Goal: Ask a question

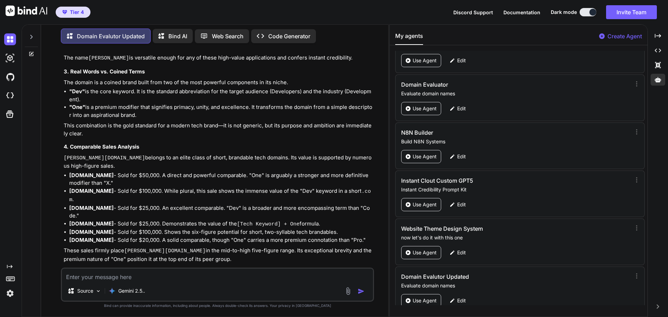
scroll to position [7960, 0]
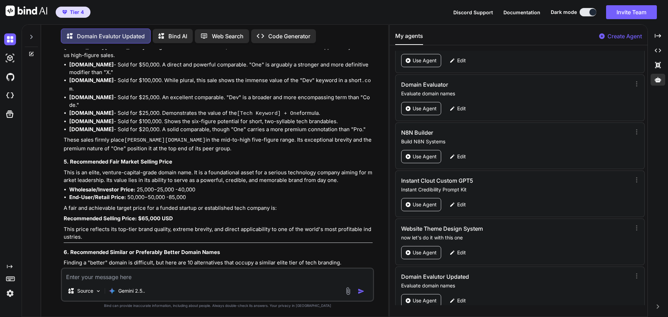
type textarea "r"
type textarea "x"
type textarea "re"
type textarea "x"
type textarea "reu"
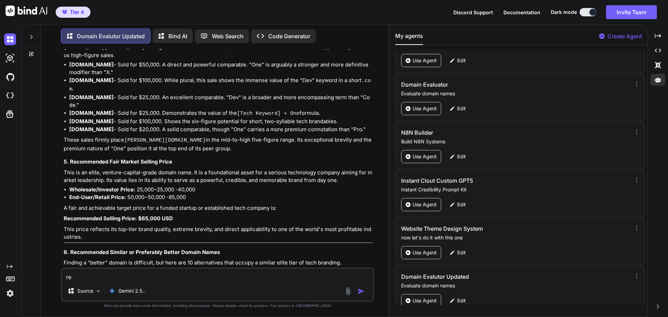
type textarea "x"
type textarea "[PERSON_NAME]"
type textarea "x"
type textarea "reumb"
type textarea "x"
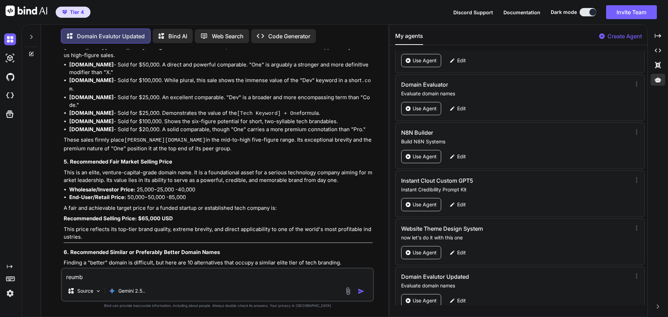
type textarea "reumba"
type textarea "x"
type textarea "reumb"
type textarea "x"
type textarea "[PERSON_NAME]"
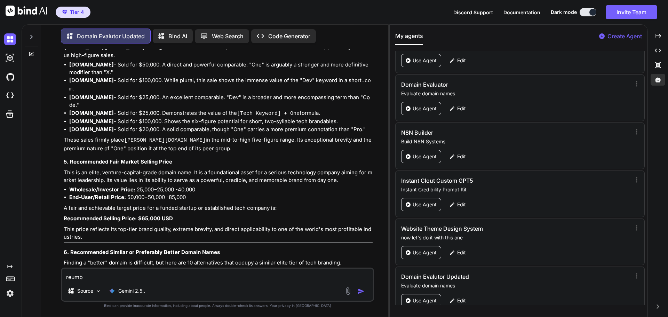
type textarea "x"
type textarea "reu"
type textarea "x"
type textarea "re"
type textarea "x"
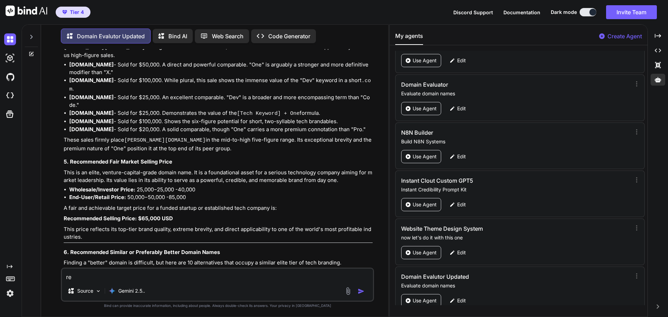
type textarea "rec"
type textarea "x"
type textarea "recu"
type textarea "x"
type textarea "recum"
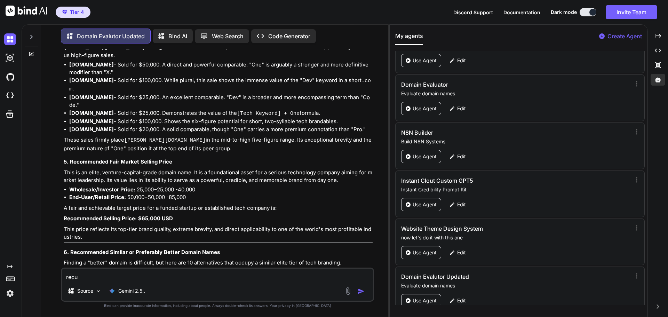
type textarea "x"
type textarea "recumb"
type textarea "x"
type textarea "recumba"
type textarea "x"
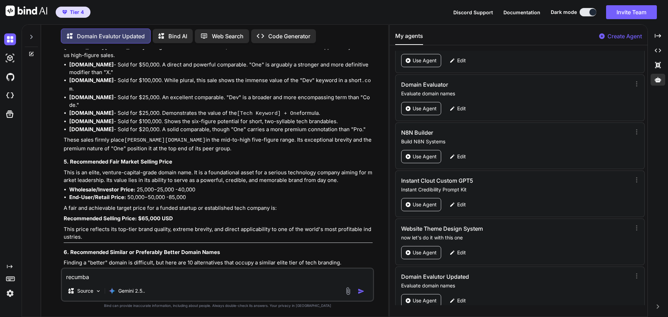
type textarea "recumba."
type textarea "x"
type textarea "recumba.c"
type textarea "x"
type textarea "[DOMAIN_NAME]"
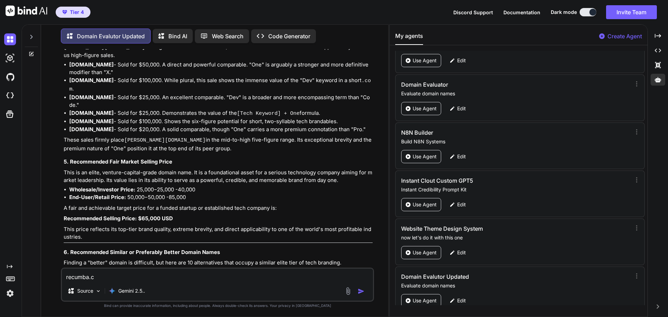
type textarea "x"
type textarea "[DOMAIN_NAME]"
type textarea "x"
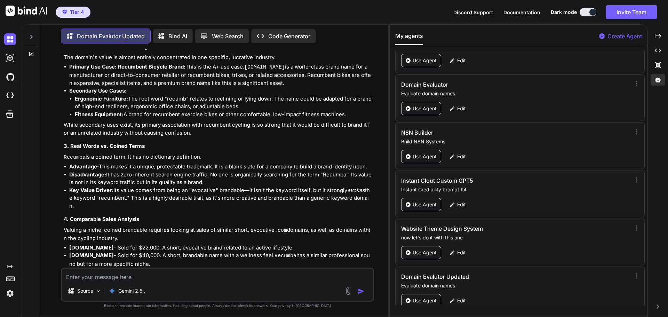
scroll to position [8521, 0]
